Goal: Task Accomplishment & Management: Manage account settings

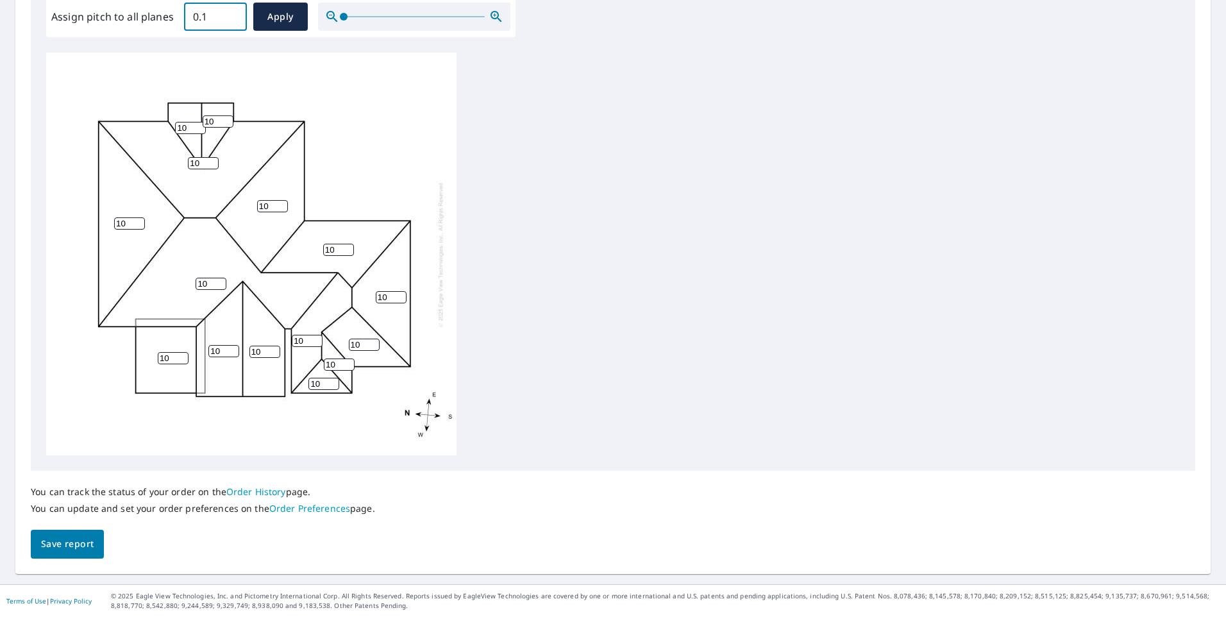
scroll to position [397, 0]
click at [232, 13] on input "0.1" at bounding box center [215, 18] width 63 height 36
click at [232, 13] on input "0.2" at bounding box center [215, 18] width 63 height 36
click at [232, 13] on input "0.3" at bounding box center [215, 18] width 63 height 36
click at [232, 13] on input "0.4" at bounding box center [215, 18] width 63 height 36
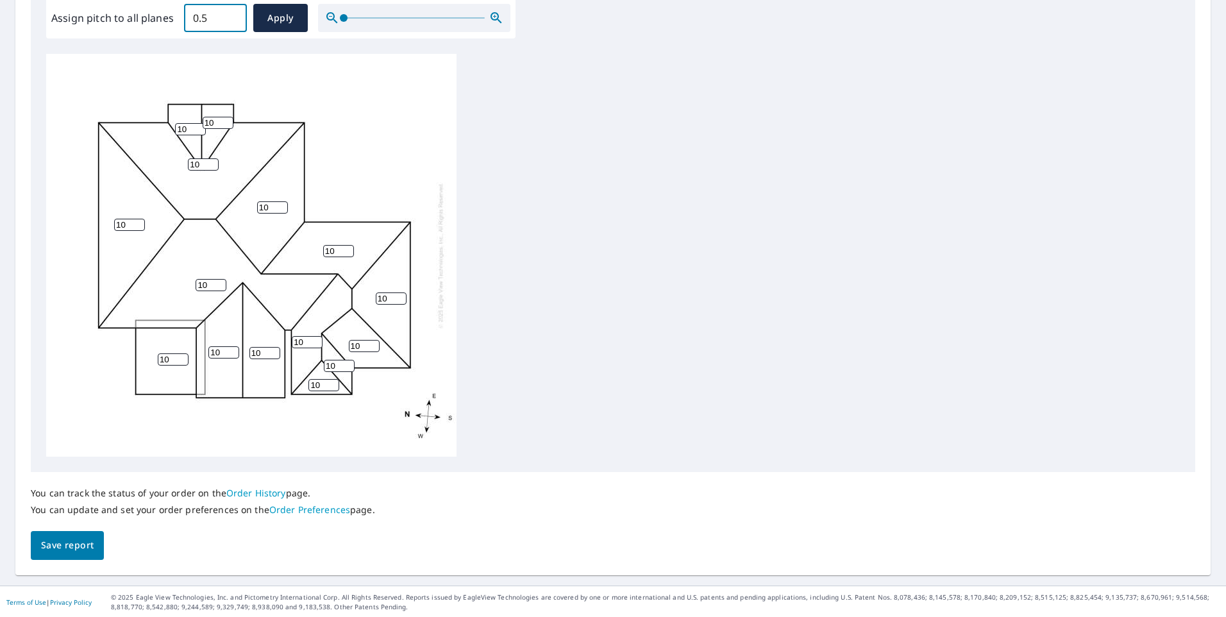
click at [232, 13] on input "0.5" at bounding box center [215, 18] width 63 height 36
click at [232, 13] on input "0.6" at bounding box center [215, 18] width 63 height 36
click at [232, 13] on input "0.7" at bounding box center [215, 18] width 63 height 36
click at [232, 13] on input "0.8" at bounding box center [215, 18] width 63 height 36
click at [232, 13] on input "0.9" at bounding box center [215, 18] width 63 height 36
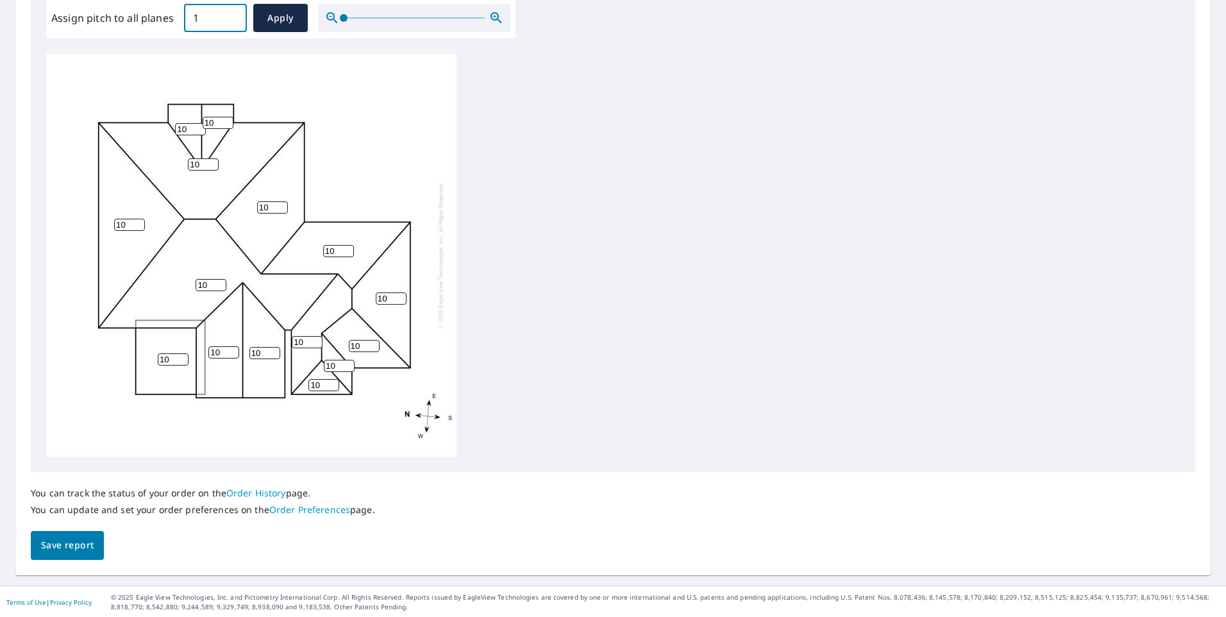
click at [232, 13] on input "1" at bounding box center [215, 18] width 63 height 36
click at [232, 13] on input "1.1" at bounding box center [215, 18] width 63 height 36
click at [232, 13] on input "1.2" at bounding box center [215, 18] width 63 height 36
click at [232, 13] on input "1.3" at bounding box center [215, 18] width 63 height 36
click at [232, 13] on input "1.4" at bounding box center [215, 18] width 63 height 36
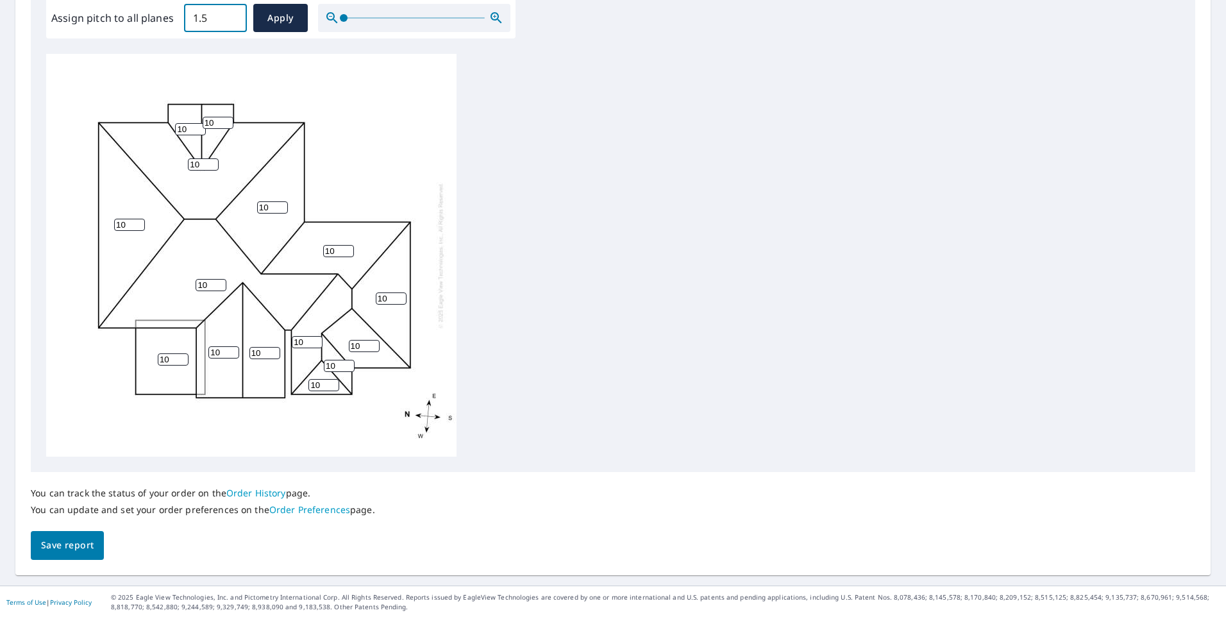
click at [232, 13] on input "1.5" at bounding box center [215, 18] width 63 height 36
click at [232, 13] on input "3.1" at bounding box center [215, 18] width 63 height 36
click at [232, 13] on input "9.5" at bounding box center [215, 18] width 63 height 36
click at [232, 13] on input "9.6" at bounding box center [215, 18] width 63 height 36
click at [232, 13] on input "9.7" at bounding box center [215, 18] width 63 height 36
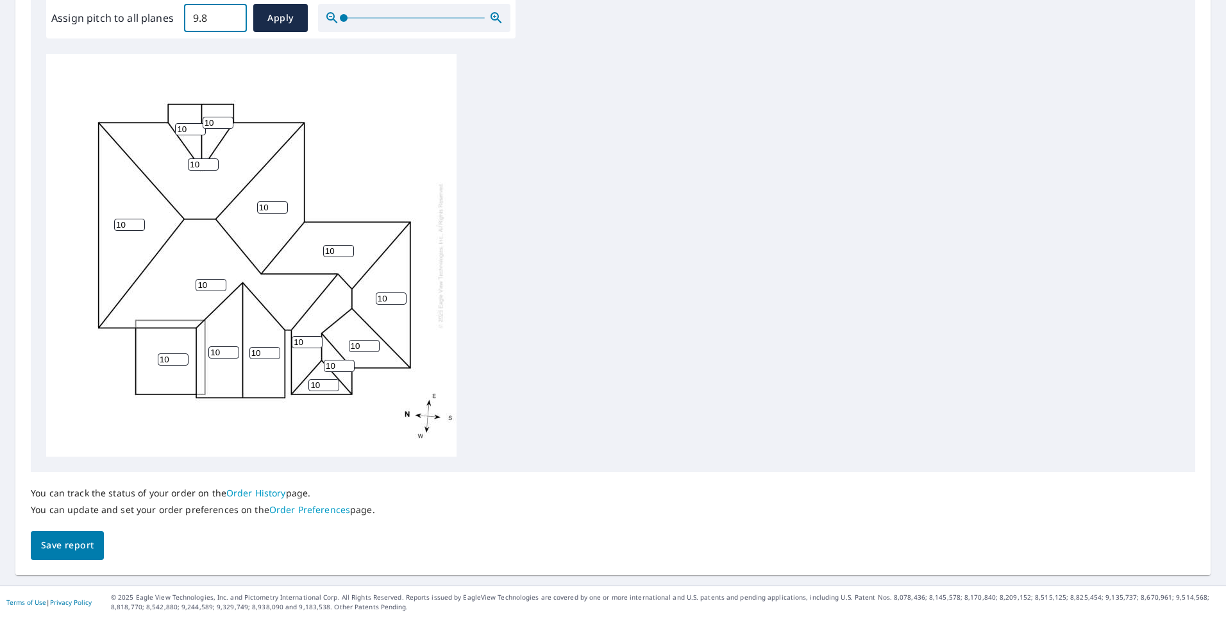
click at [232, 13] on input "9.8" at bounding box center [215, 18] width 63 height 36
click at [232, 13] on input "9.9" at bounding box center [215, 18] width 63 height 36
type input "10"
click at [232, 13] on input "10" at bounding box center [215, 18] width 63 height 36
click at [275, 17] on span "Apply" at bounding box center [281, 18] width 34 height 16
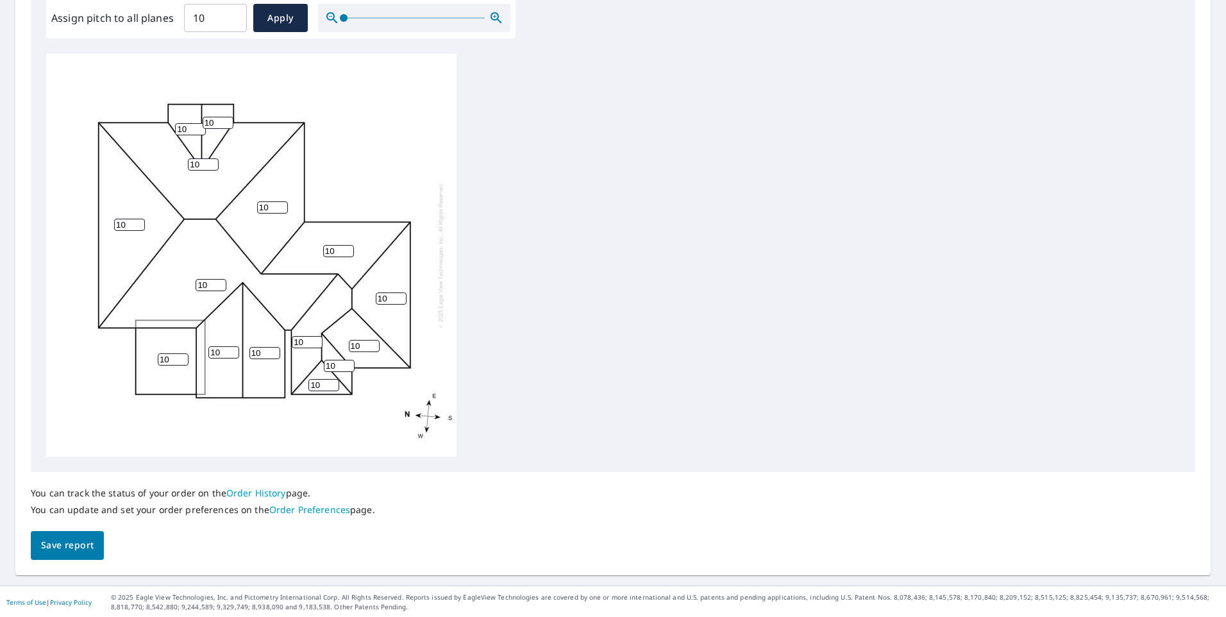
scroll to position [398, 0]
click at [291, 15] on span "Apply" at bounding box center [281, 17] width 34 height 16
click at [323, 509] on link "Order Preferences" at bounding box center [309, 508] width 81 height 12
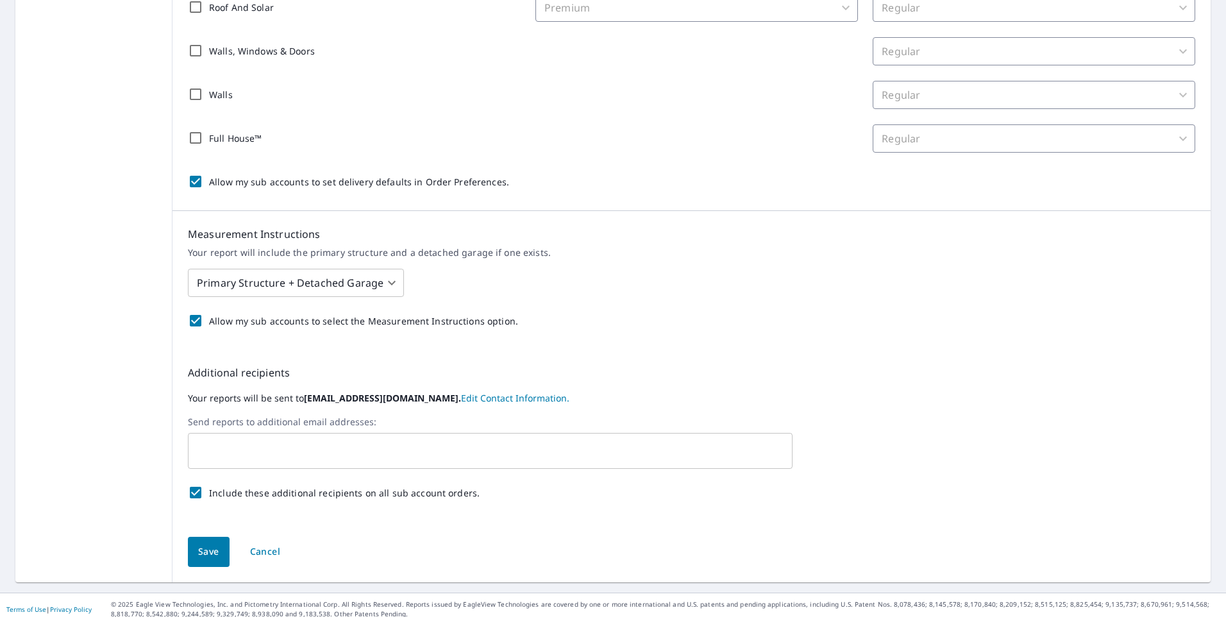
scroll to position [345, 0]
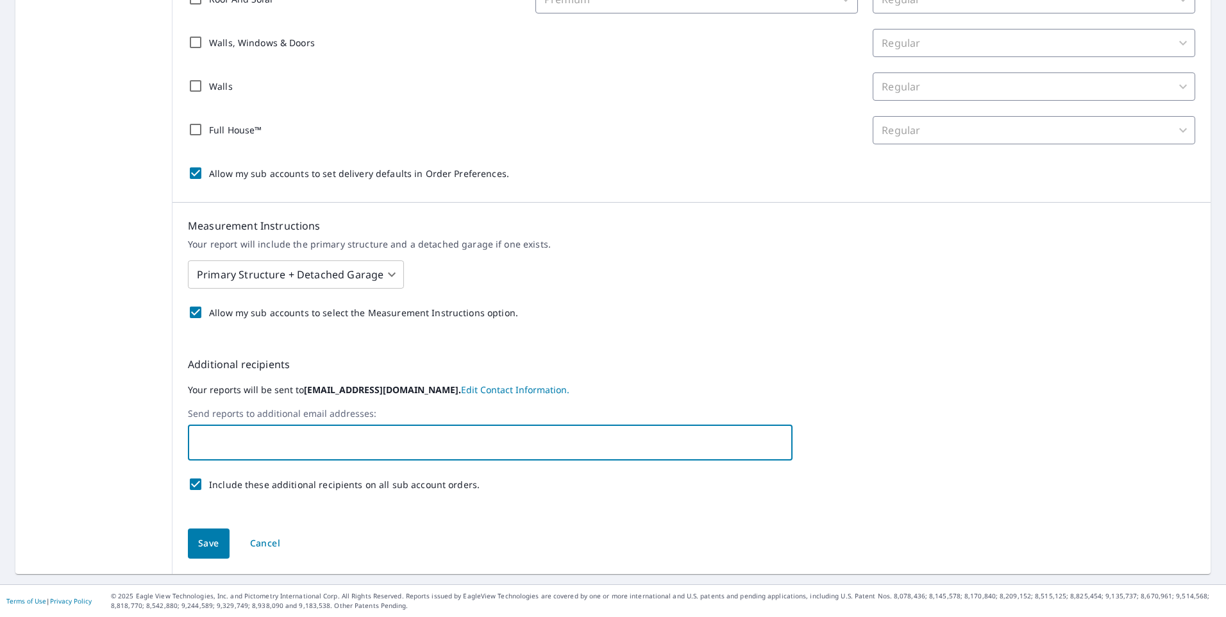
click at [253, 451] on input "text" at bounding box center [481, 442] width 574 height 24
type input "[PERSON_NAME][EMAIL_ADDRESS][PERSON_NAME][DOMAIN_NAME]"
click at [199, 548] on span "Save" at bounding box center [208, 544] width 21 height 16
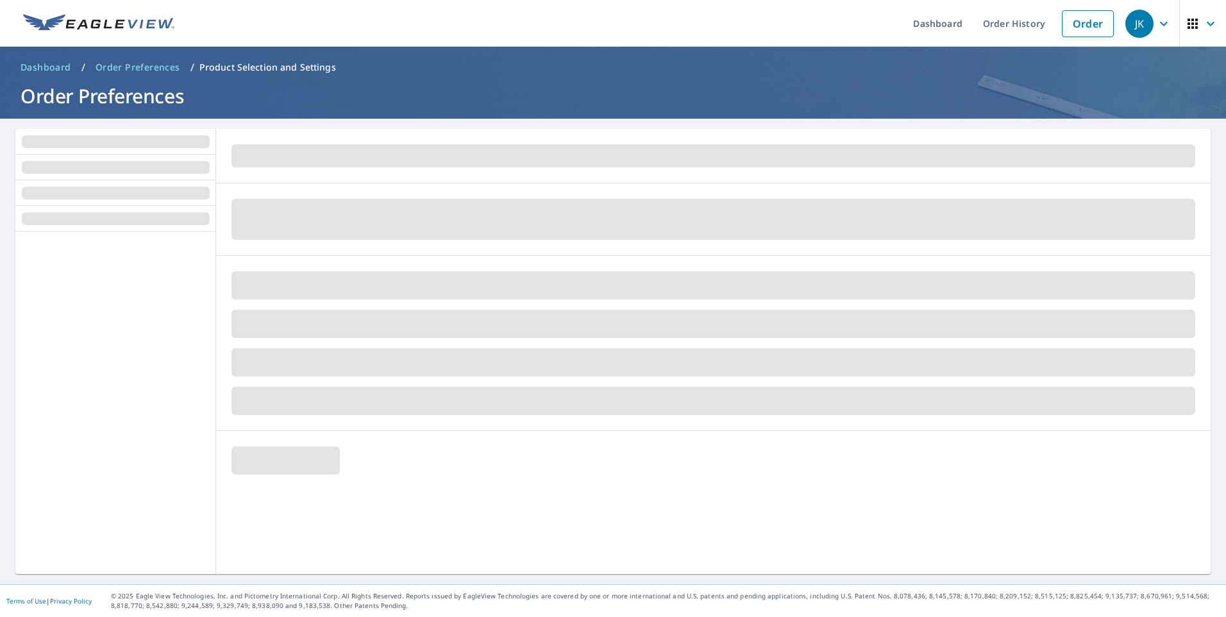
scroll to position [0, 0]
